Goal: Task Accomplishment & Management: Manage account settings

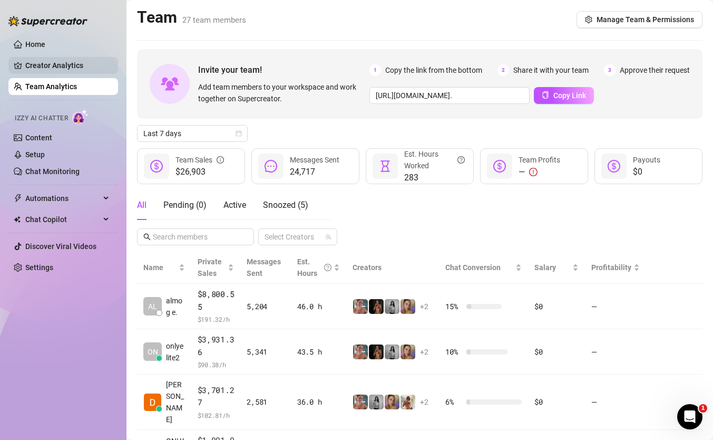
click at [90, 66] on link "Creator Analytics" at bounding box center [67, 65] width 84 height 17
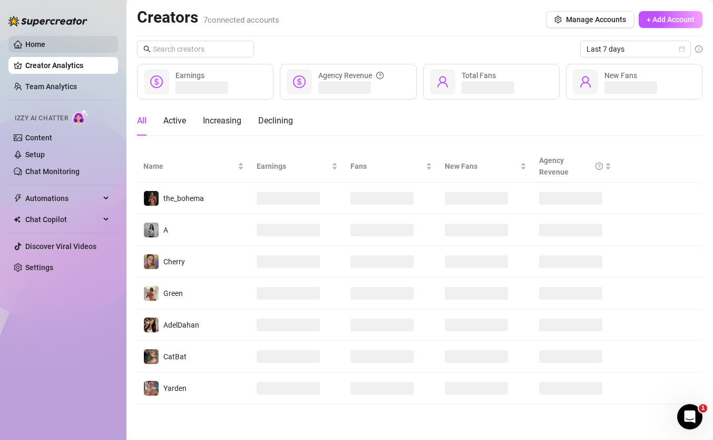
click at [45, 45] on link "Home" at bounding box center [35, 44] width 20 height 8
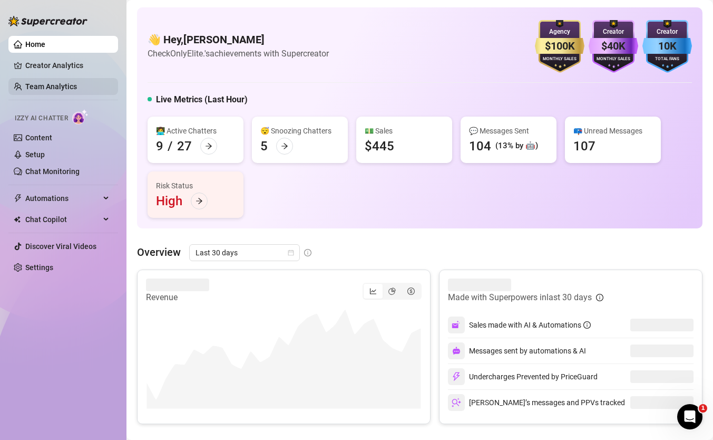
click at [74, 88] on link "Team Analytics" at bounding box center [51, 86] width 52 height 8
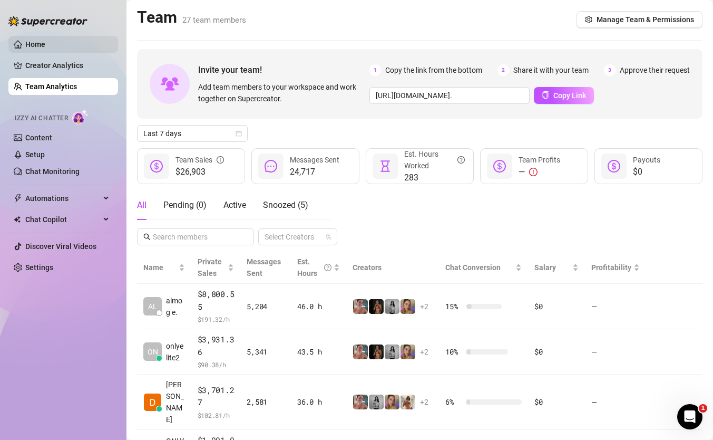
click at [45, 40] on link "Home" at bounding box center [35, 44] width 20 height 8
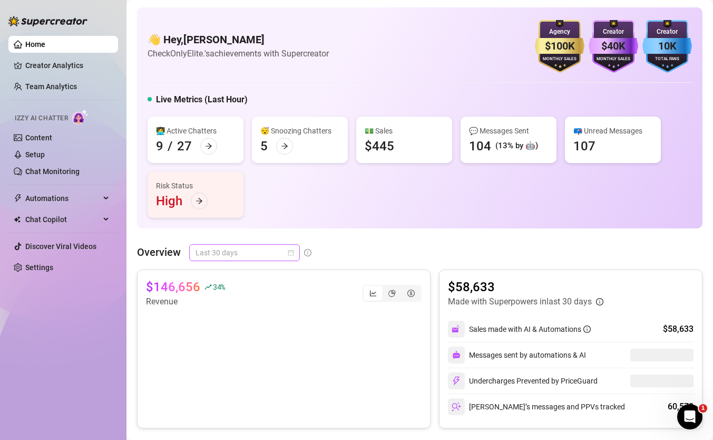
click at [269, 249] on span "Last 30 days" at bounding box center [245, 253] width 98 height 16
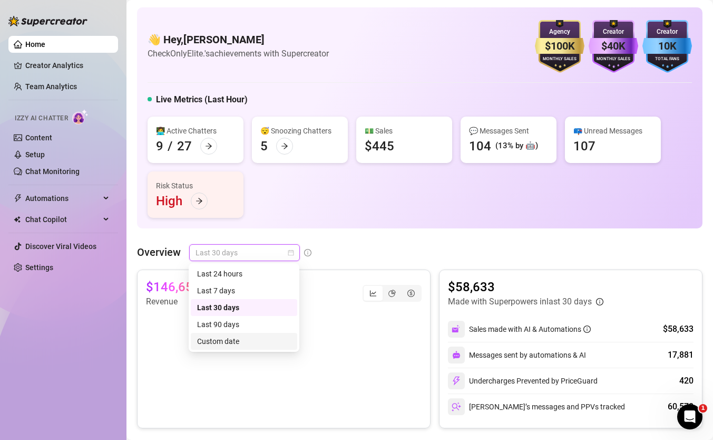
click at [267, 338] on div "Custom date" at bounding box center [244, 341] width 94 height 12
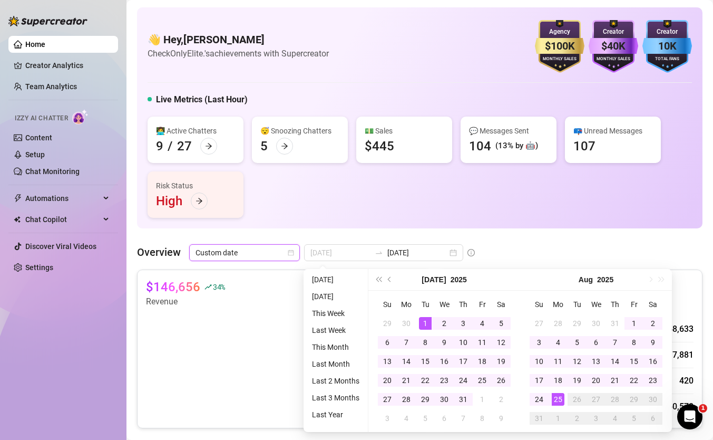
type input "2025-08-24"
type input "2025-08-25"
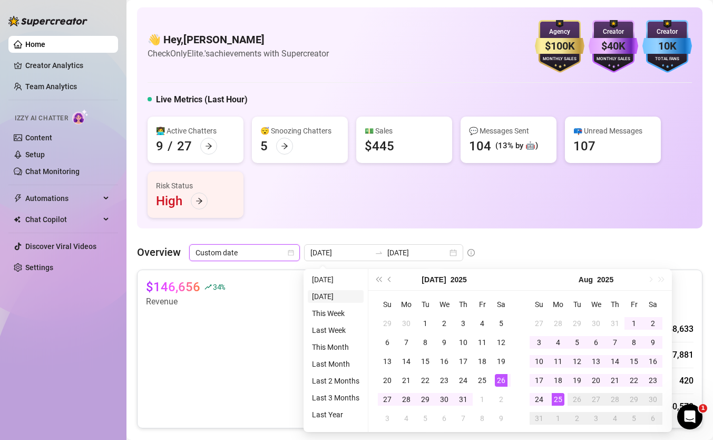
type input "2025-08-24"
type input "2025-07-26"
type input "2025-08-25"
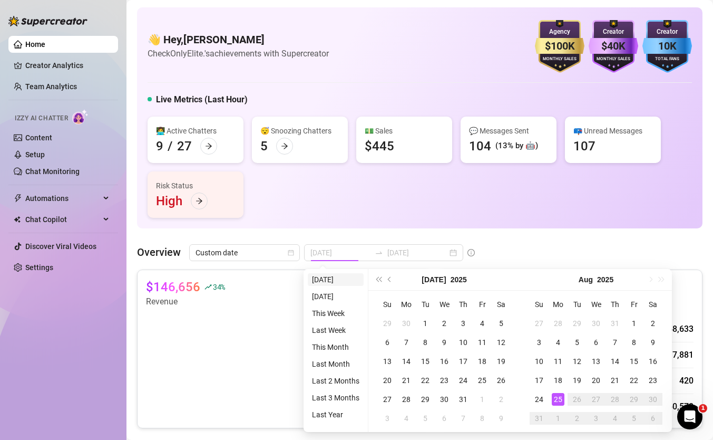
click at [333, 285] on li "Today" at bounding box center [336, 279] width 56 height 13
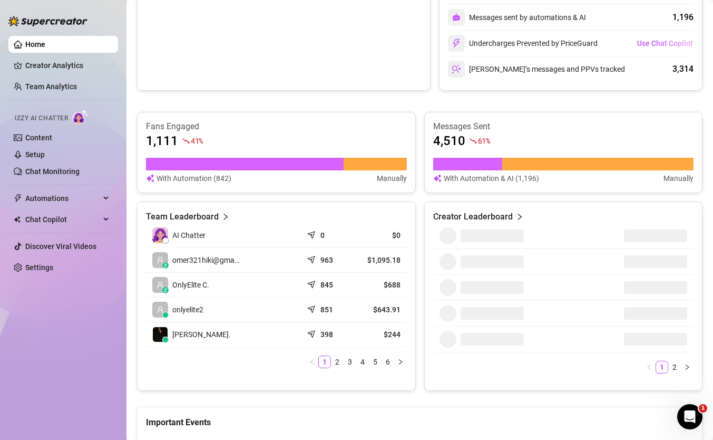
scroll to position [338, 0]
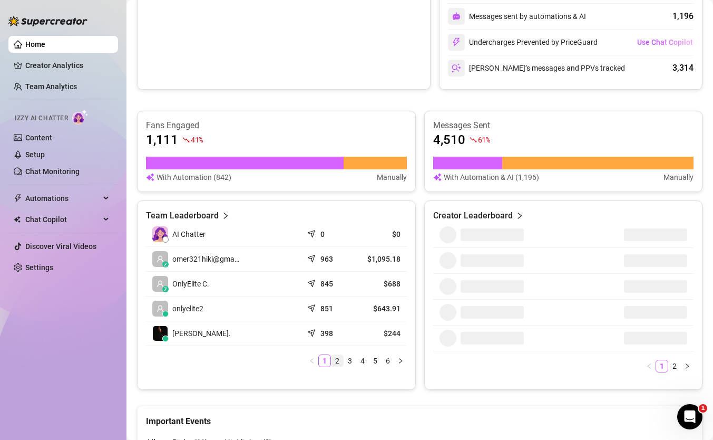
click at [342, 362] on link "2" at bounding box center [338, 361] width 12 height 12
click at [326, 360] on link "1" at bounding box center [325, 361] width 12 height 12
click at [355, 361] on link "3" at bounding box center [350, 361] width 12 height 12
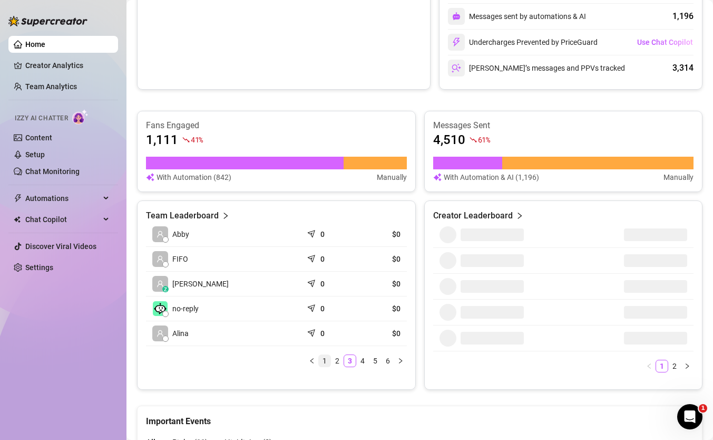
click at [327, 357] on link "1" at bounding box center [325, 361] width 12 height 12
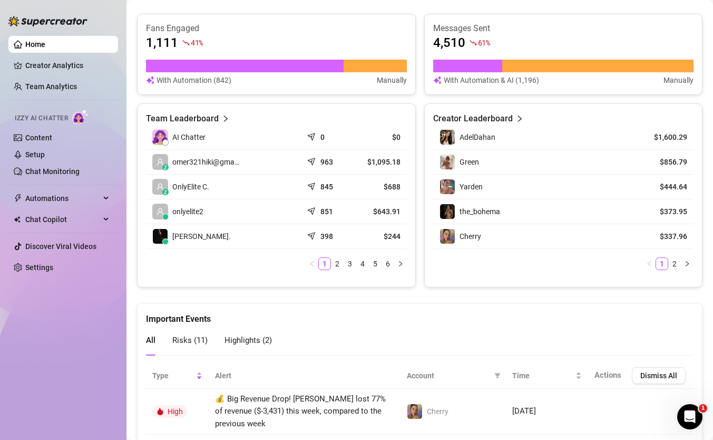
scroll to position [434, 0]
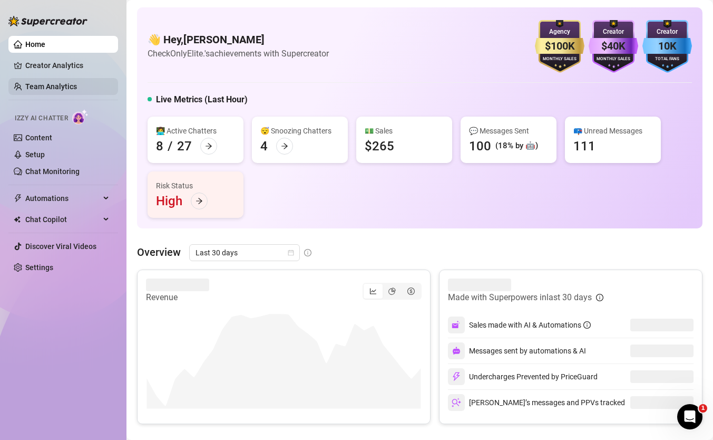
click at [73, 91] on link "Team Analytics" at bounding box center [51, 86] width 52 height 8
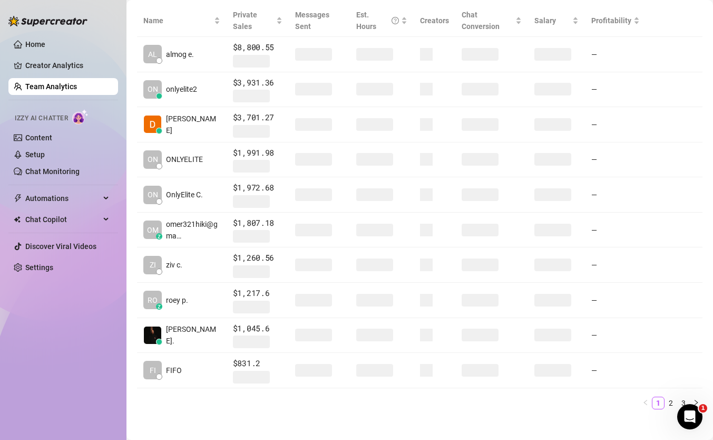
scroll to position [248, 0]
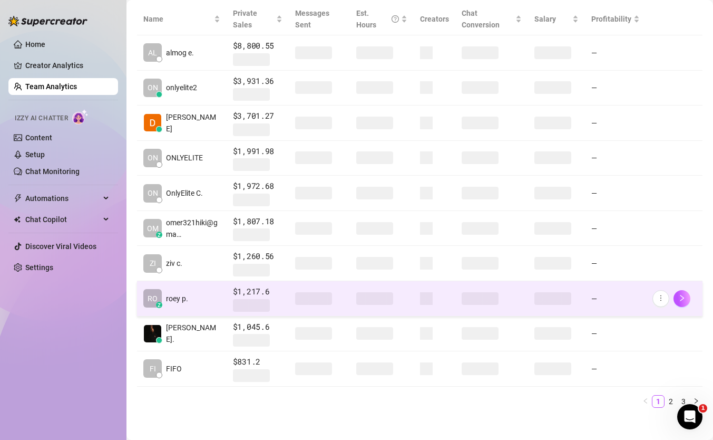
click at [343, 292] on div at bounding box center [319, 298] width 48 height 13
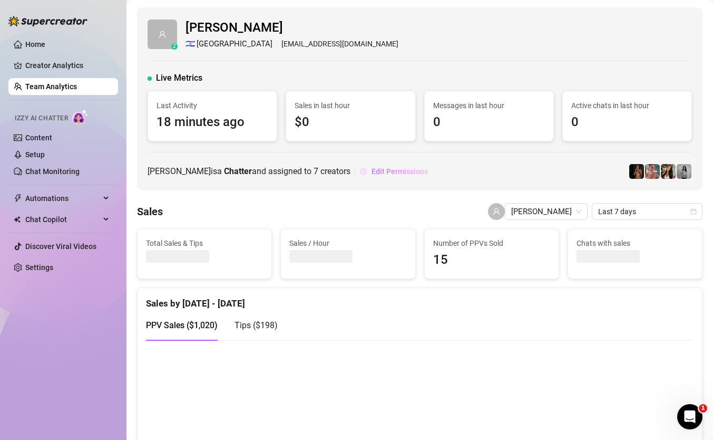
click at [372, 175] on span "Edit Permissions" at bounding box center [400, 171] width 56 height 8
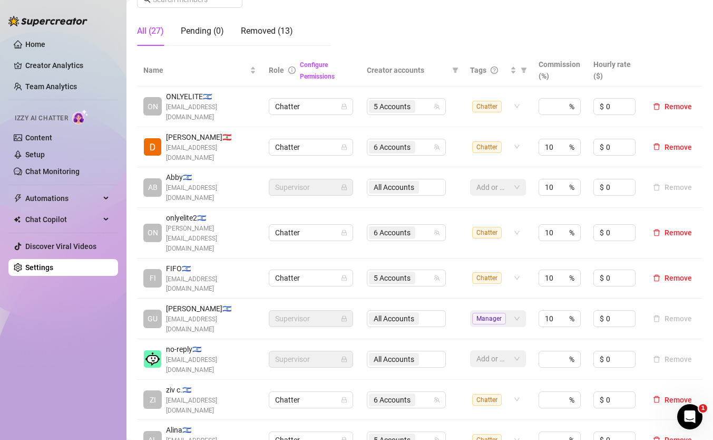
scroll to position [182, 0]
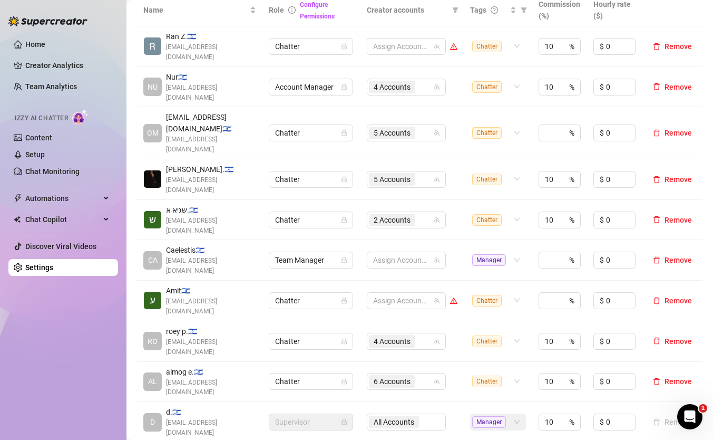
scroll to position [244, 0]
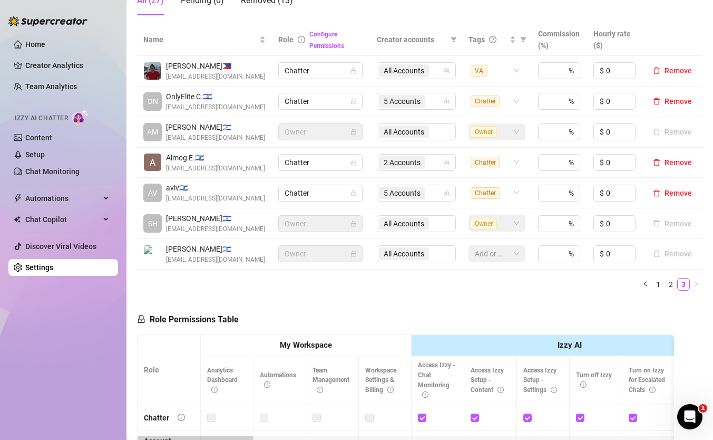
scroll to position [210, 0]
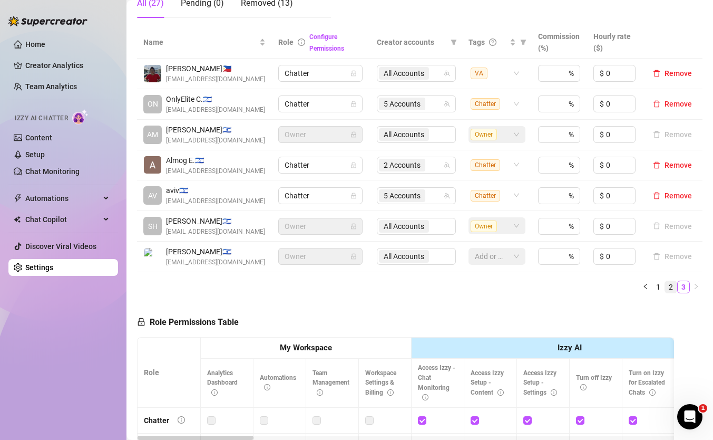
click at [670, 289] on link "2" at bounding box center [671, 287] width 12 height 12
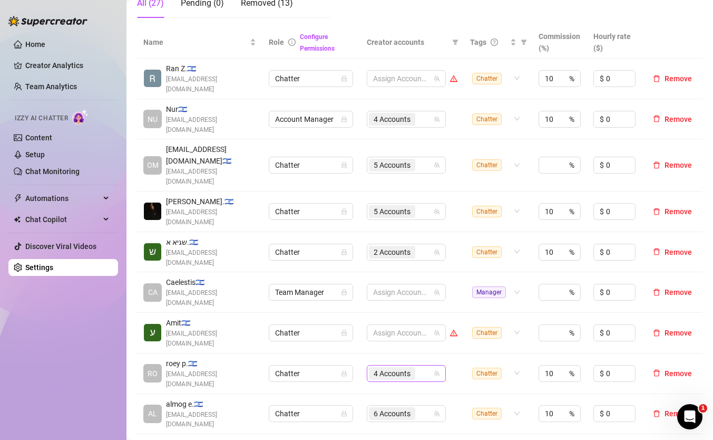
click at [379, 367] on span "4 Accounts" at bounding box center [392, 373] width 37 height 12
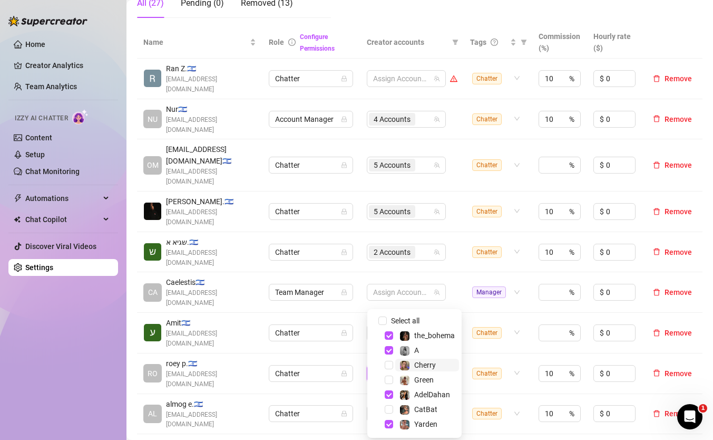
click at [395, 365] on span "Cherry" at bounding box center [427, 364] width 64 height 13
click at [388, 381] on span "Select tree node" at bounding box center [389, 379] width 8 height 8
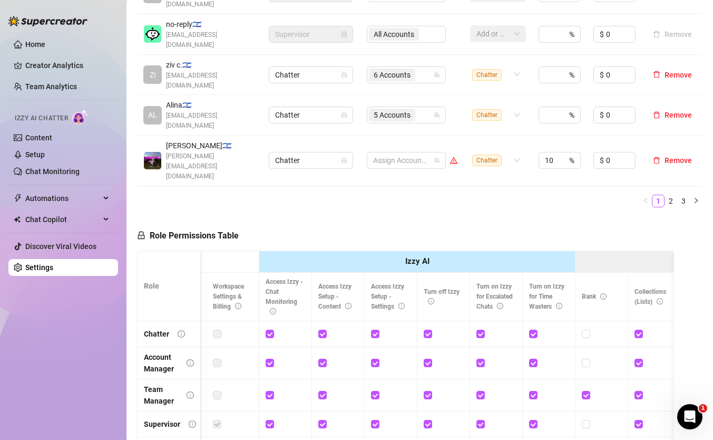
scroll to position [0, 160]
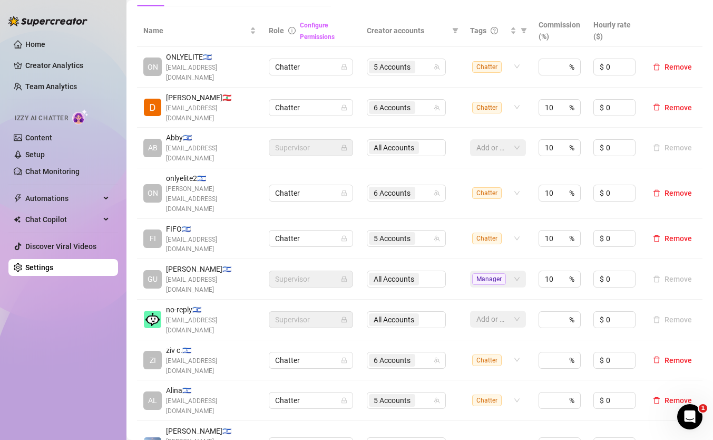
click at [316, 36] on link "Configure Permissions" at bounding box center [317, 31] width 35 height 19
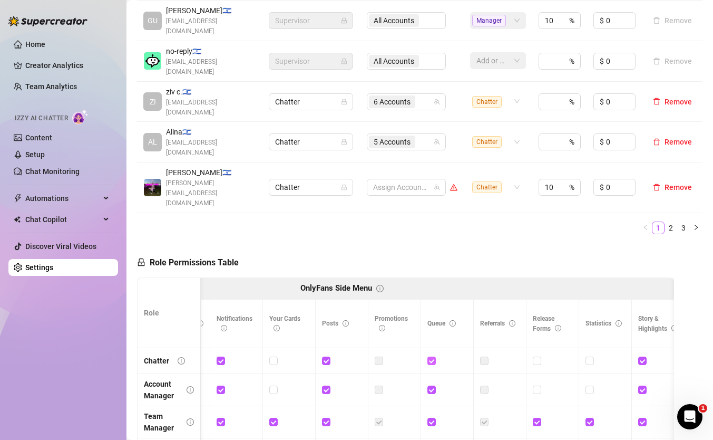
click at [430, 356] on input "checkbox" at bounding box center [431, 359] width 7 height 7
click at [293, 256] on h5 "Role Permissions Table Save Permissions" at bounding box center [232, 262] width 190 height 13
click at [293, 258] on span "Save Permissions" at bounding box center [294, 262] width 60 height 8
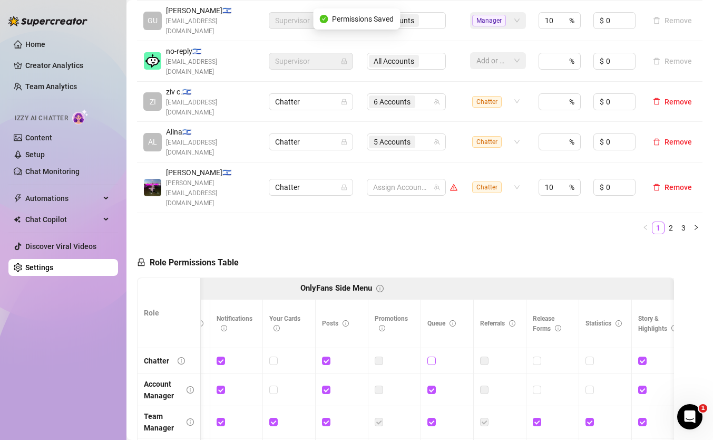
click at [433, 356] on input "checkbox" at bounding box center [431, 359] width 7 height 7
checkbox input "true"
click at [316, 258] on span "Save Permissions" at bounding box center [294, 262] width 60 height 8
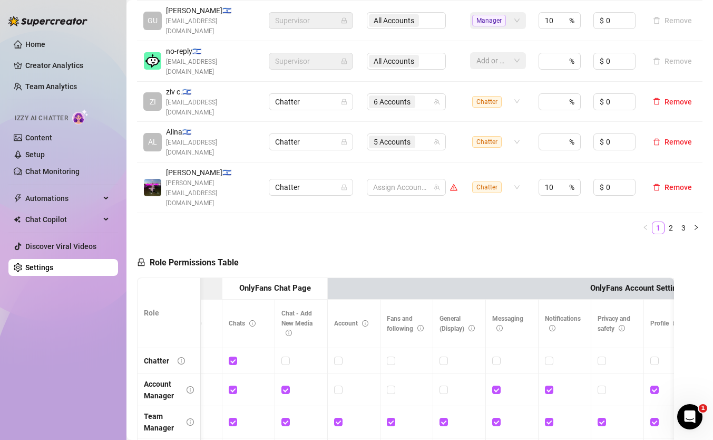
click at [61, 77] on ul "Home Creator Analytics Team Analytics Izzy AI Chatter Content Setup Chat Monito…" at bounding box center [63, 156] width 110 height 248
click at [61, 84] on link "Team Analytics" at bounding box center [51, 86] width 52 height 8
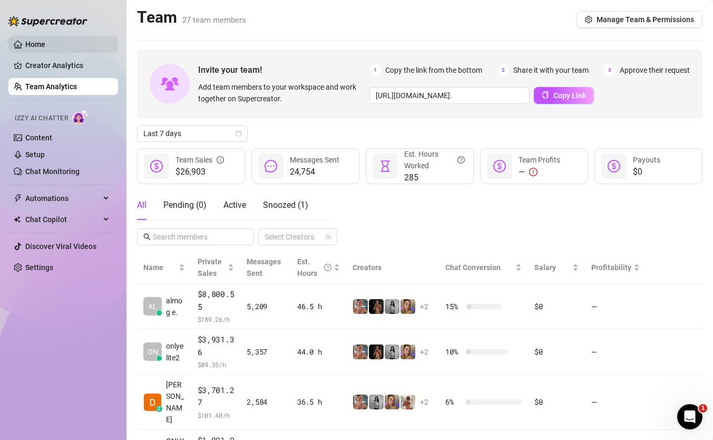
click at [45, 40] on link "Home" at bounding box center [35, 44] width 20 height 8
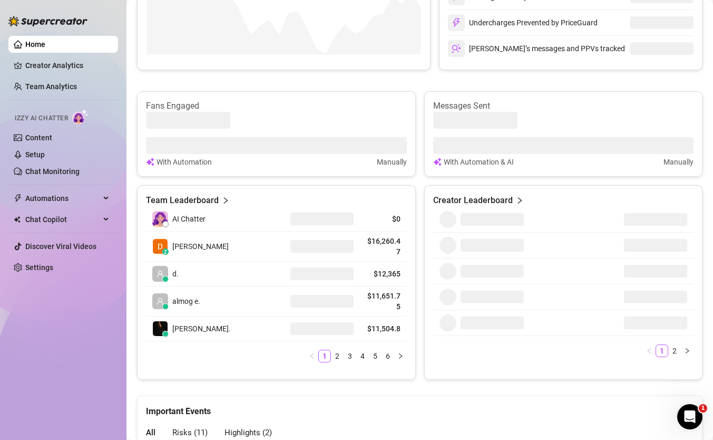
scroll to position [357, 0]
